Goal: Task Accomplishment & Management: Use online tool/utility

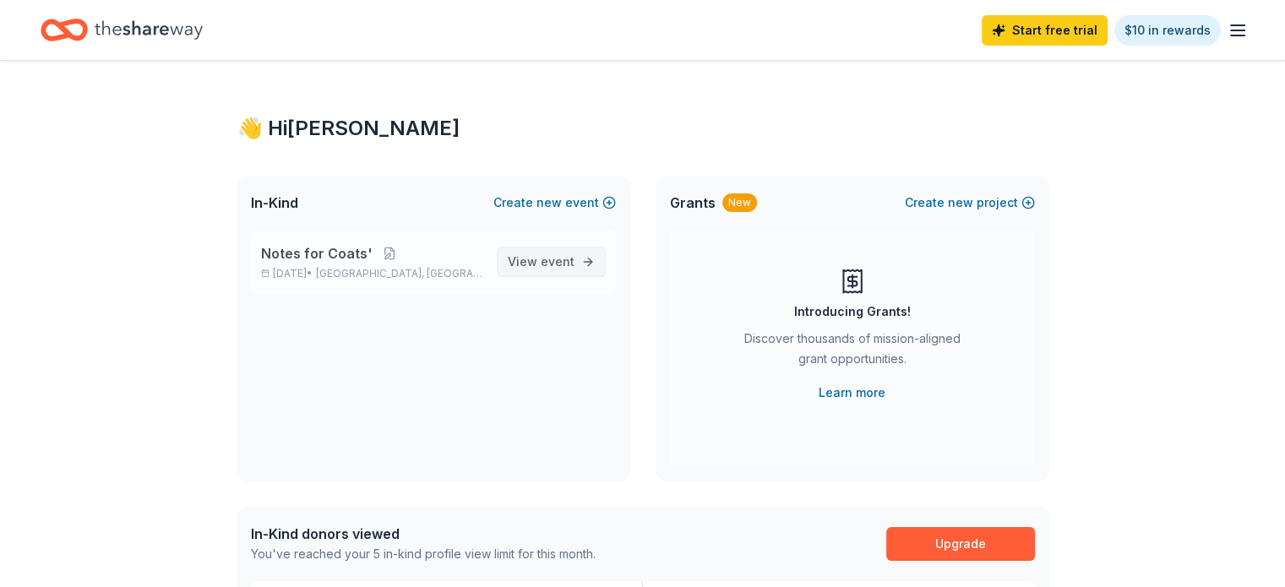
click at [551, 255] on span "event" at bounding box center [558, 261] width 34 height 14
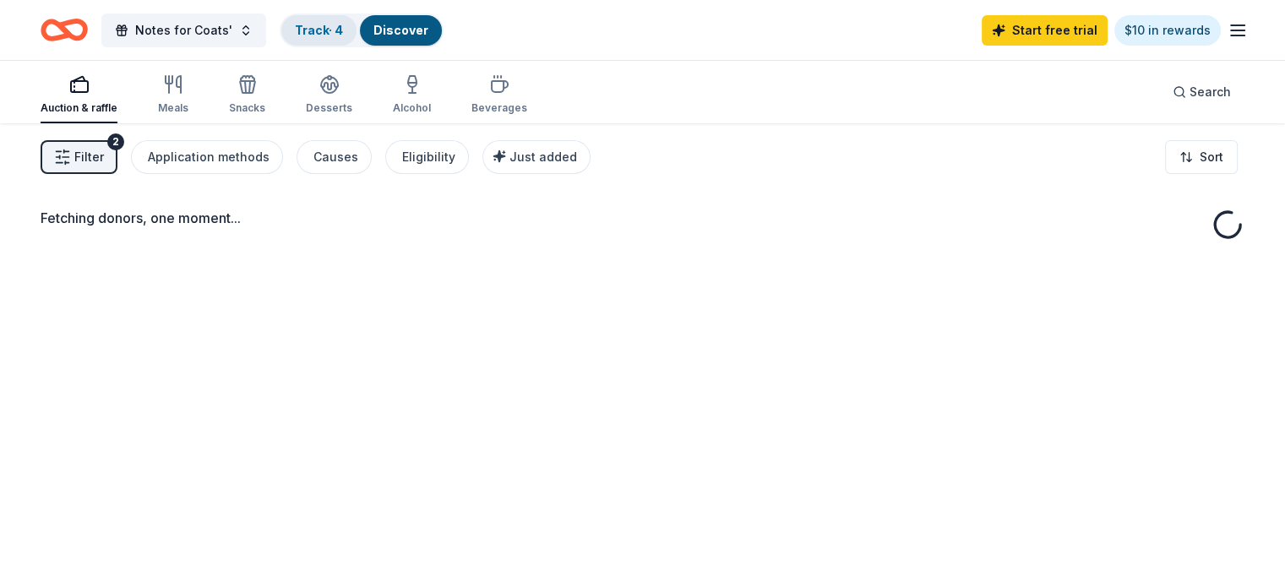
click at [343, 34] on link "Track · 4" at bounding box center [319, 30] width 48 height 14
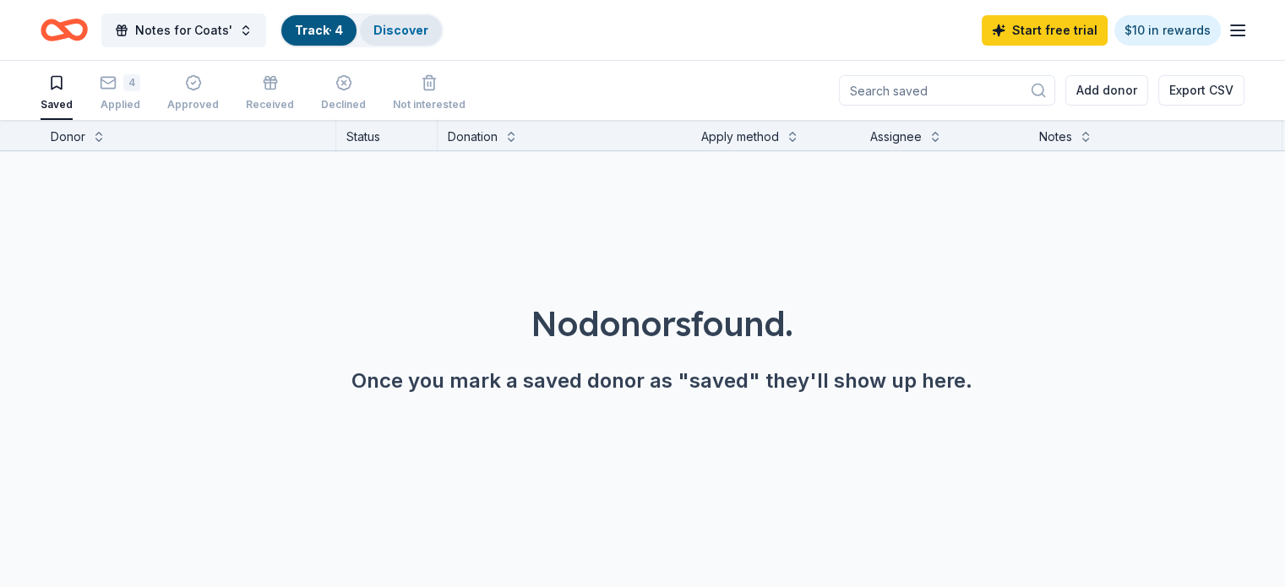
click at [428, 27] on link "Discover" at bounding box center [400, 30] width 55 height 14
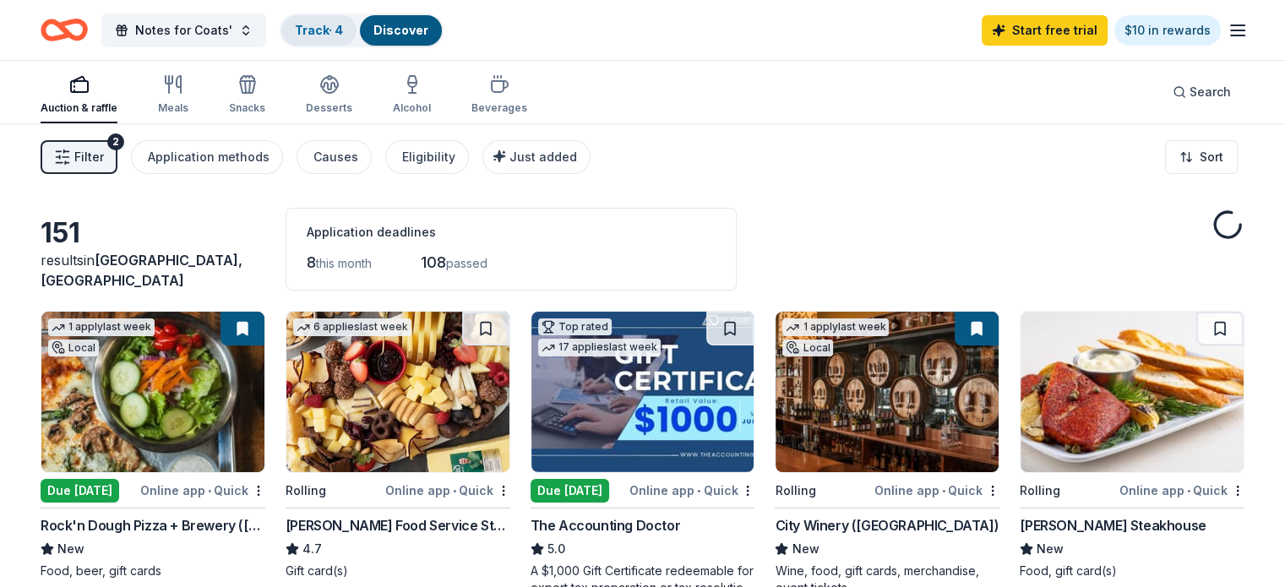
click at [342, 32] on link "Track · 4" at bounding box center [319, 30] width 48 height 14
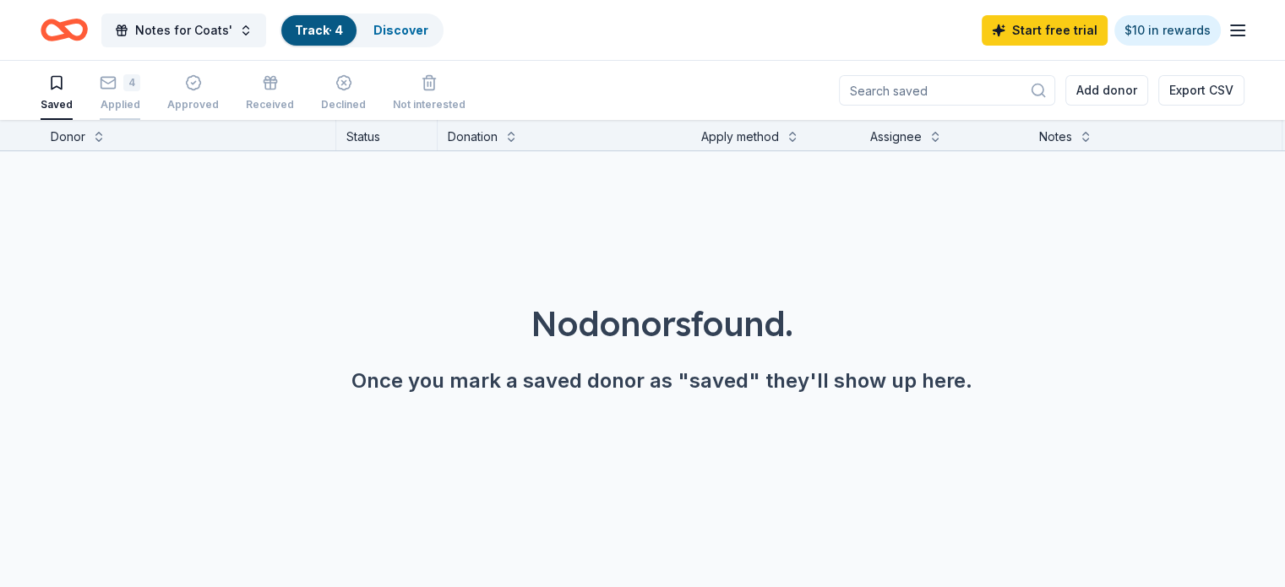
click at [140, 102] on div "Applied" at bounding box center [120, 105] width 41 height 14
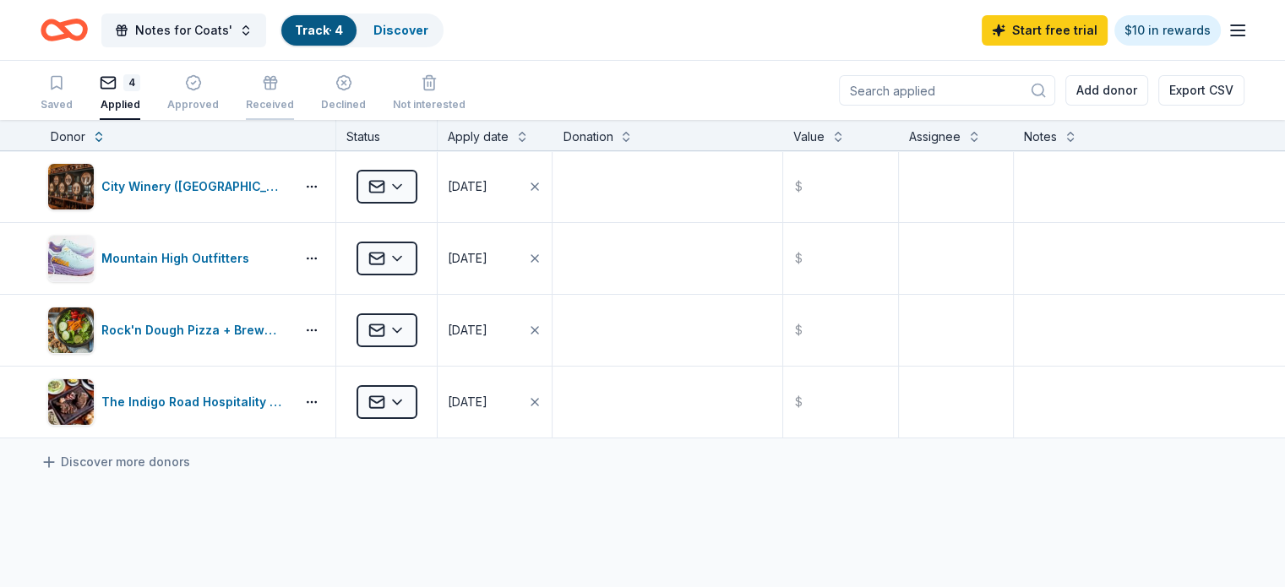
click at [294, 98] on div "Received" at bounding box center [270, 105] width 48 height 14
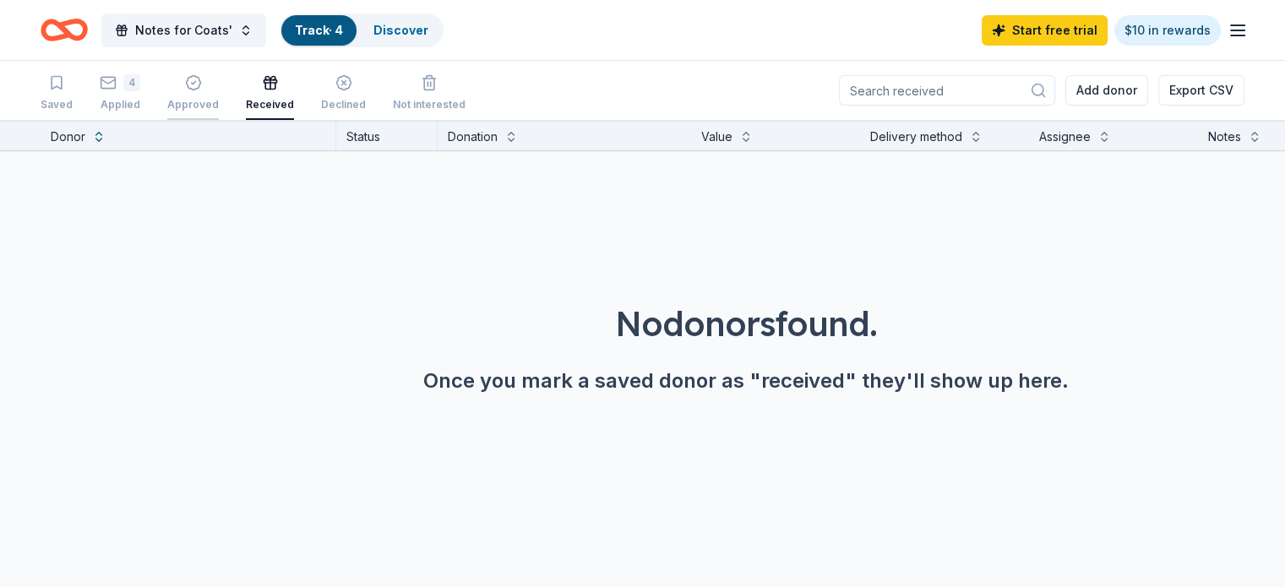
click at [219, 98] on div "Approved" at bounding box center [193, 105] width 52 height 14
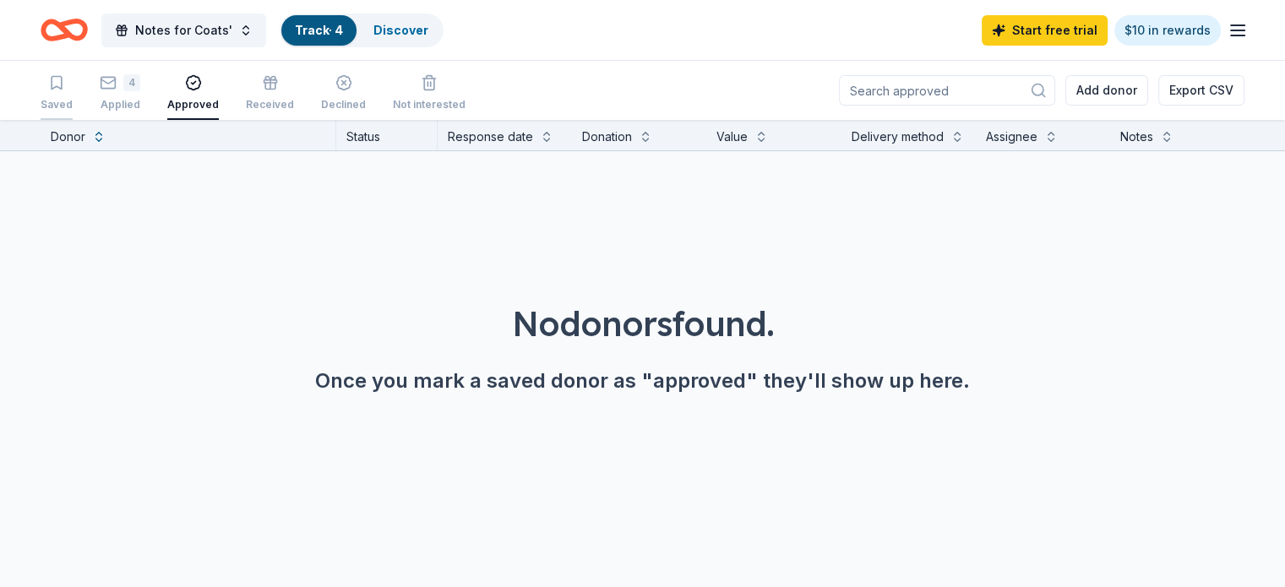
click at [73, 92] on div "Saved" at bounding box center [57, 92] width 32 height 37
